Goal: Task Accomplishment & Management: Manage account settings

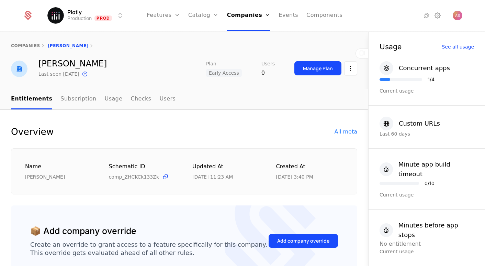
click at [329, 76] on div "Manage Plan" at bounding box center [325, 68] width 63 height 18
click at [333, 71] on button "Manage Plan" at bounding box center [317, 68] width 47 height 14
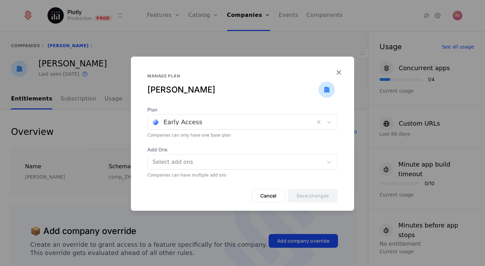
click at [220, 120] on div at bounding box center [231, 122] width 157 height 10
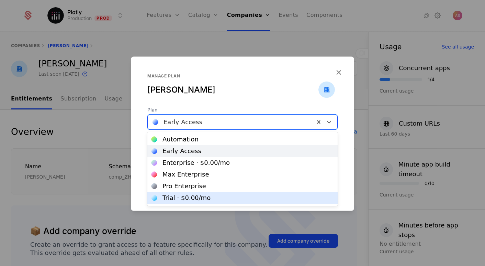
click at [195, 198] on div "Trial · $0.00 /mo" at bounding box center [186, 197] width 48 height 6
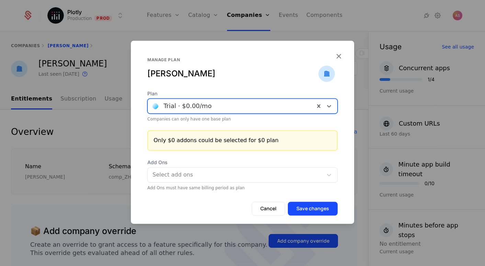
click at [310, 206] on button "Save changes" at bounding box center [313, 208] width 50 height 14
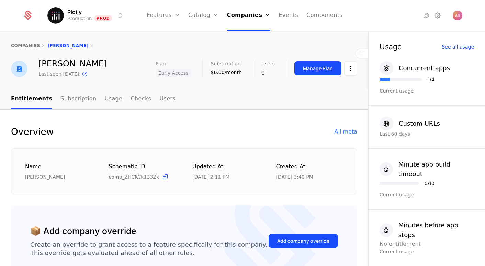
scroll to position [0, 0]
click at [319, 71] on div "Manage Plan" at bounding box center [318, 68] width 30 height 7
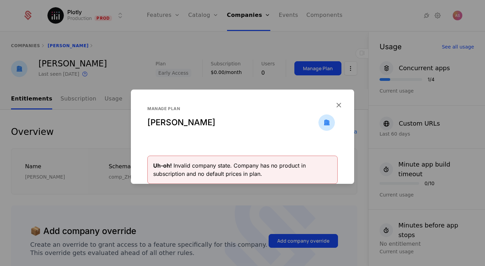
scroll to position [0, 0]
click at [342, 105] on icon "button" at bounding box center [338, 104] width 9 height 9
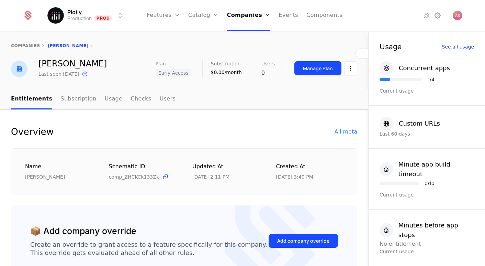
click at [325, 75] on button "Manage Plan" at bounding box center [317, 68] width 47 height 14
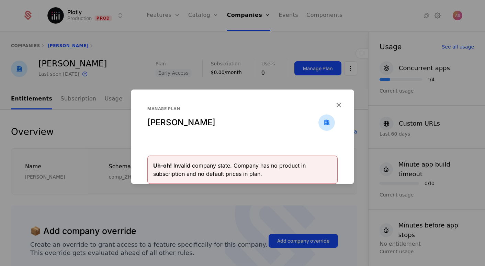
click at [340, 106] on icon "button" at bounding box center [338, 104] width 9 height 9
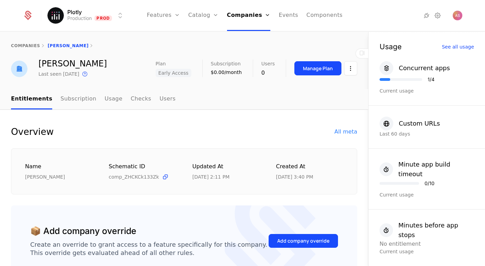
click at [49, 65] on div "[PERSON_NAME]" at bounding box center [72, 63] width 68 height 8
click at [59, 47] on div "companies Austin k" at bounding box center [184, 45] width 346 height 5
click at [24, 47] on link "companies" at bounding box center [25, 45] width 29 height 5
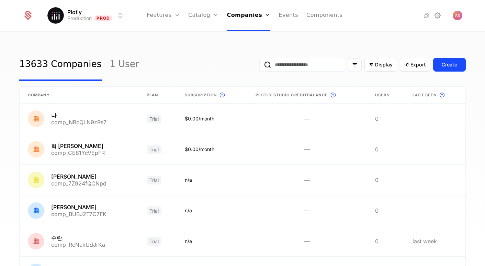
click at [290, 65] on input "email" at bounding box center [302, 65] width 86 height 14
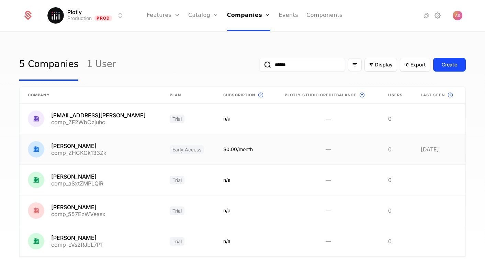
type input "******"
click at [108, 146] on link at bounding box center [91, 149] width 142 height 30
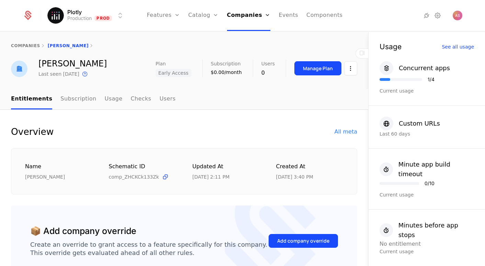
click at [305, 74] on button "Manage Plan" at bounding box center [317, 68] width 47 height 14
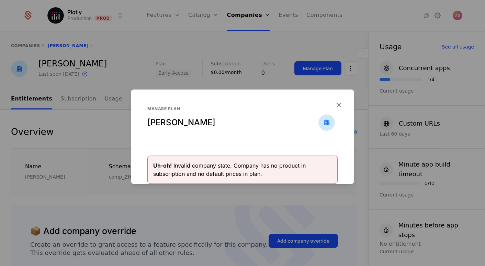
click at [339, 103] on icon "button" at bounding box center [338, 104] width 9 height 9
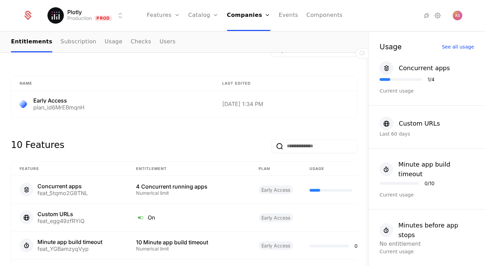
scroll to position [330, 0]
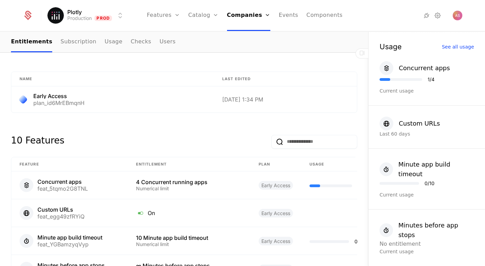
click at [294, 135] on input "email" at bounding box center [314, 142] width 86 height 14
click at [210, 129] on div "10 Features" at bounding box center [184, 140] width 346 height 33
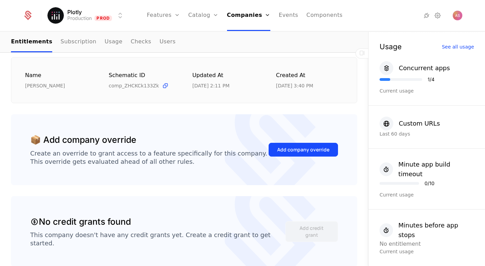
scroll to position [83, 0]
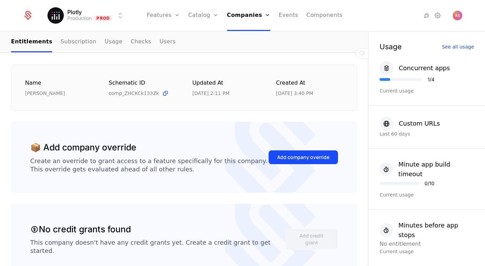
click at [295, 157] on div "Add company override" at bounding box center [303, 157] width 52 height 7
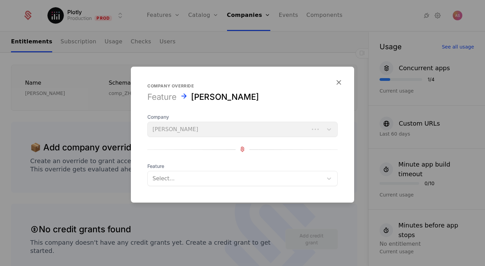
click at [213, 125] on div "Company Austin k" at bounding box center [242, 124] width 190 height 23
click at [205, 182] on div at bounding box center [236, 178] width 166 height 10
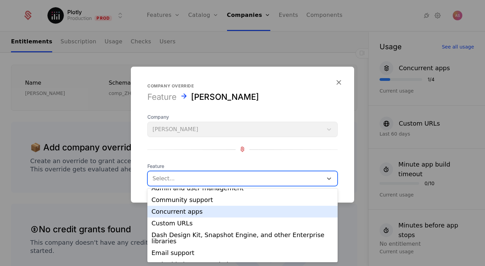
scroll to position [20, 0]
click at [200, 213] on div "Concurrent apps" at bounding box center [242, 211] width 182 height 6
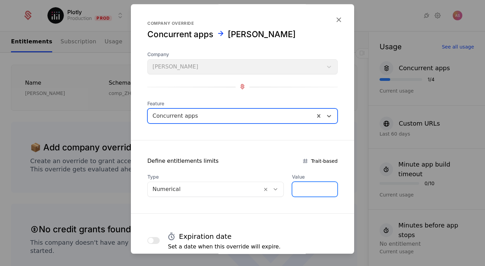
click at [330, 187] on input "*" at bounding box center [314, 189] width 45 height 14
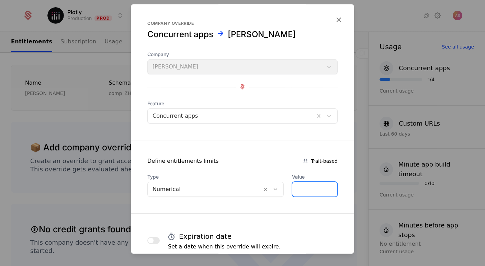
click at [330, 187] on input "*" at bounding box center [314, 189] width 45 height 14
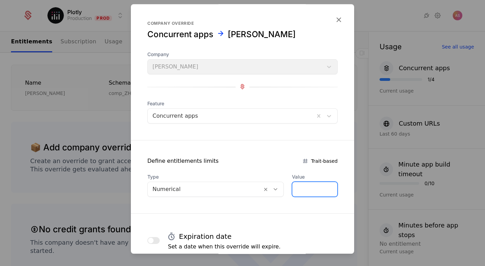
click at [330, 187] on input "*" at bounding box center [314, 189] width 45 height 14
type input "**"
click at [330, 187] on input "**" at bounding box center [314, 189] width 45 height 14
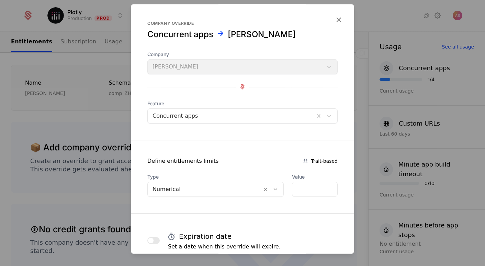
click at [267, 168] on form "Company override Concurrent apps Austin k Company Austin k Feature Concurrent a…" at bounding box center [242, 195] width 223 height 382
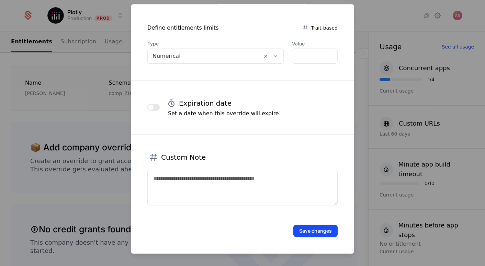
scroll to position [133, 0]
click at [309, 227] on button "Save changes" at bounding box center [315, 231] width 44 height 12
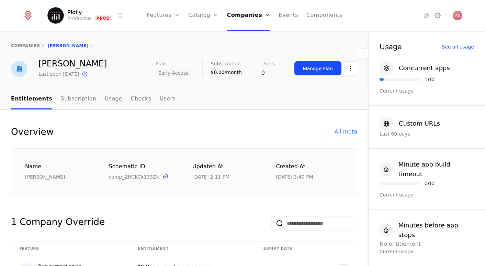
scroll to position [-1, 0]
click at [312, 73] on button "Manage Plan" at bounding box center [317, 68] width 47 height 14
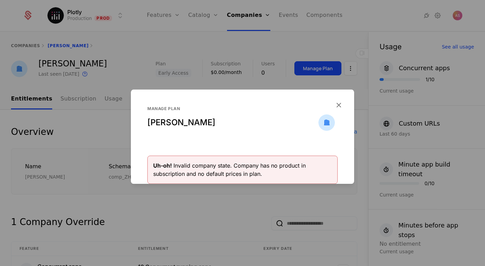
scroll to position [0, 0]
click at [342, 103] on icon "button" at bounding box center [338, 104] width 9 height 9
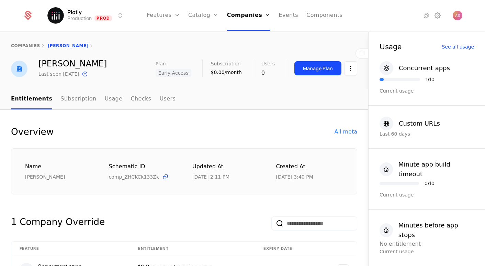
click at [324, 73] on button "Manage Plan" at bounding box center [317, 68] width 47 height 14
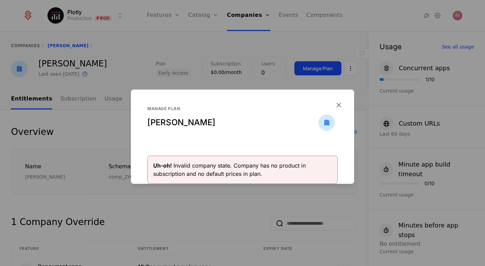
click at [337, 103] on icon "button" at bounding box center [338, 104] width 9 height 9
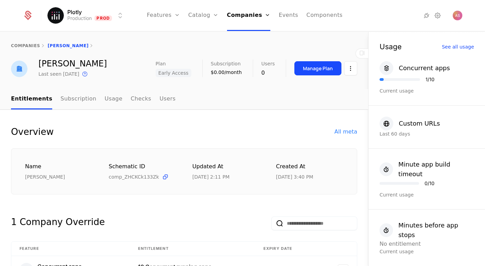
click at [248, 36] on link "Companies" at bounding box center [251, 33] width 32 height 5
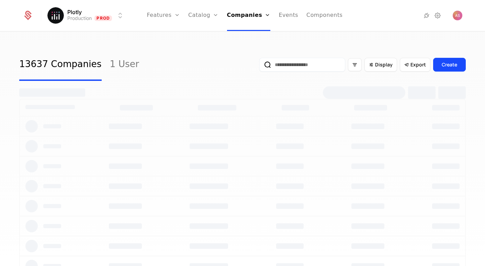
click at [283, 67] on input "email" at bounding box center [302, 65] width 86 height 14
paste input "**********"
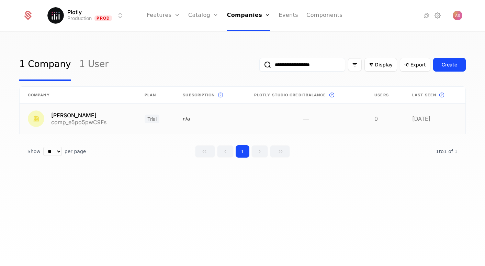
type input "**********"
click at [136, 118] on link at bounding box center [155, 118] width 38 height 30
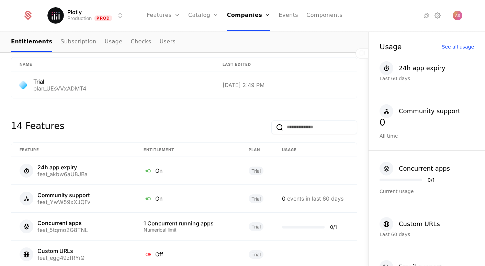
scroll to position [346, 0]
